Goal: Navigation & Orientation: Find specific page/section

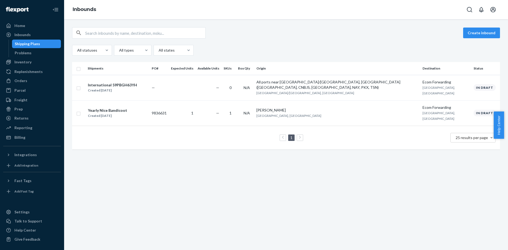
click at [20, 211] on div "Settings" at bounding box center [21, 211] width 15 height 5
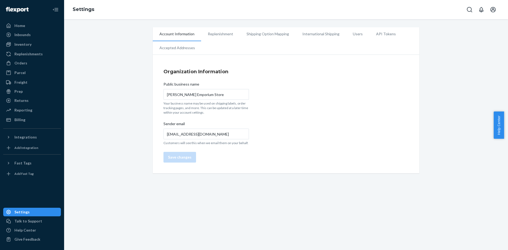
click at [22, 26] on div "Home" at bounding box center [19, 25] width 11 height 5
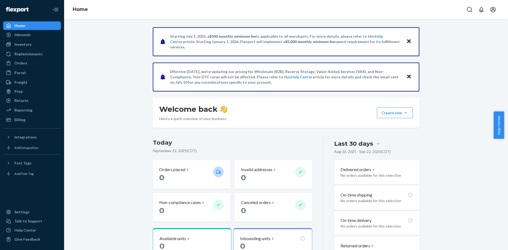
click at [24, 34] on div "Inbounds" at bounding box center [22, 34] width 16 height 5
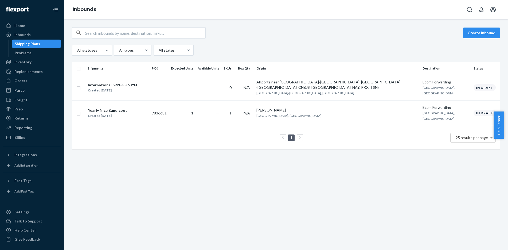
click at [20, 49] on div "Problems" at bounding box center [37, 52] width 48 height 7
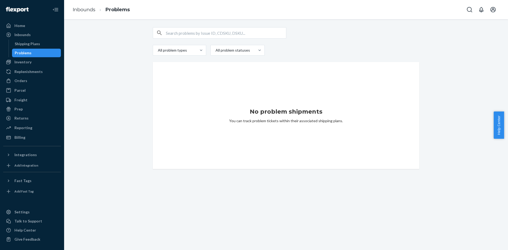
click at [19, 59] on div "Inventory" at bounding box center [22, 61] width 17 height 5
